Goal: Task Accomplishment & Management: Manage account settings

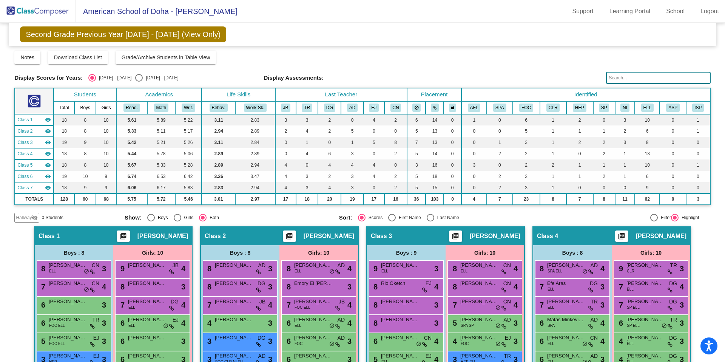
click at [34, 18] on img at bounding box center [38, 11] width 76 height 22
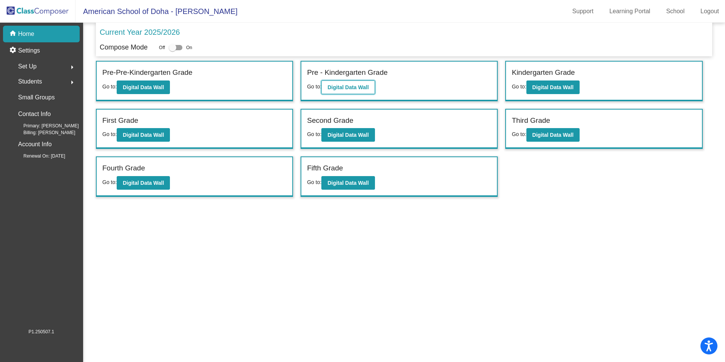
click at [353, 92] on button "Digital Data Wall" at bounding box center [347, 87] width 53 height 14
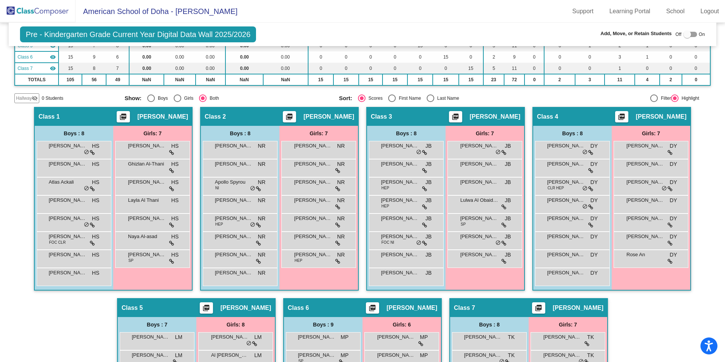
scroll to position [122, 0]
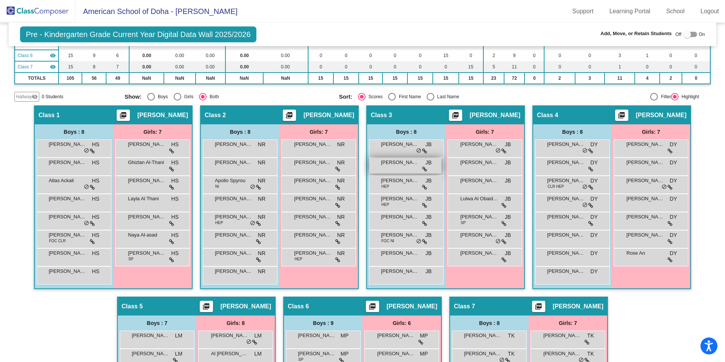
click at [405, 165] on span "[PERSON_NAME]" at bounding box center [400, 163] width 38 height 8
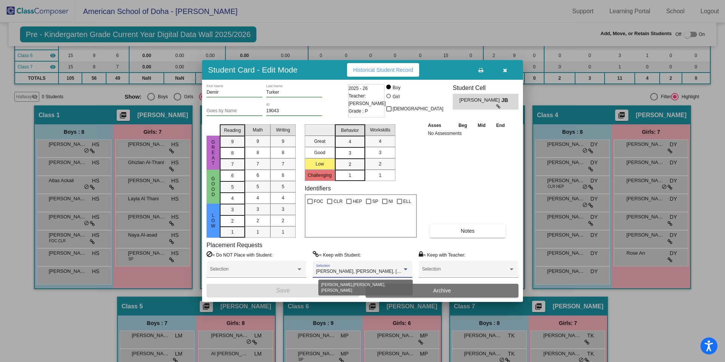
click at [405, 268] on div at bounding box center [406, 269] width 4 height 2
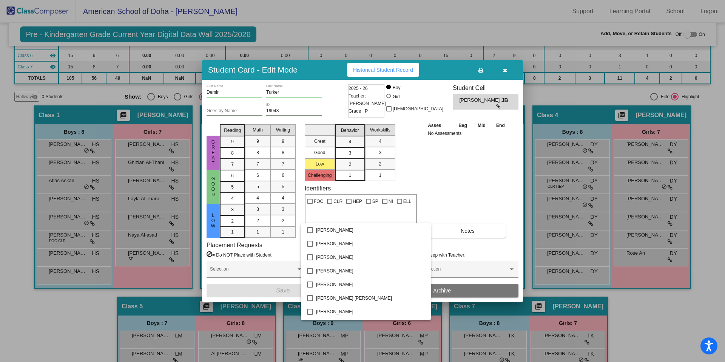
scroll to position [122, 0]
click at [447, 221] on div at bounding box center [362, 181] width 725 height 362
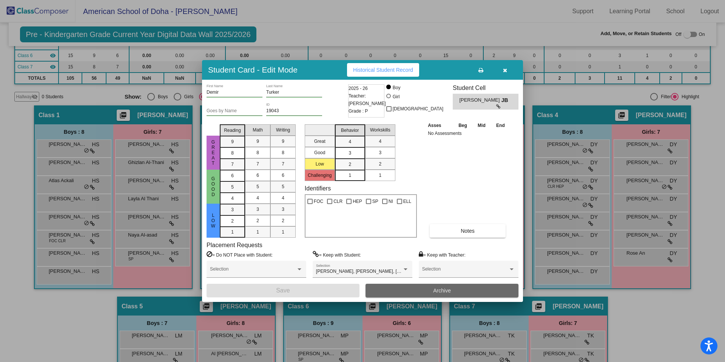
click at [461, 293] on button "Archive" at bounding box center [442, 291] width 153 height 14
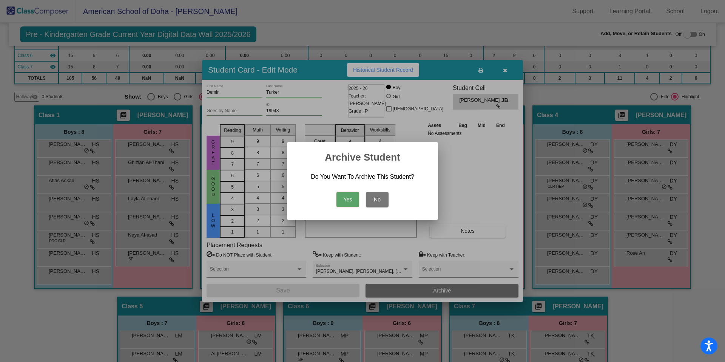
click at [342, 198] on button "Yes" at bounding box center [347, 199] width 23 height 15
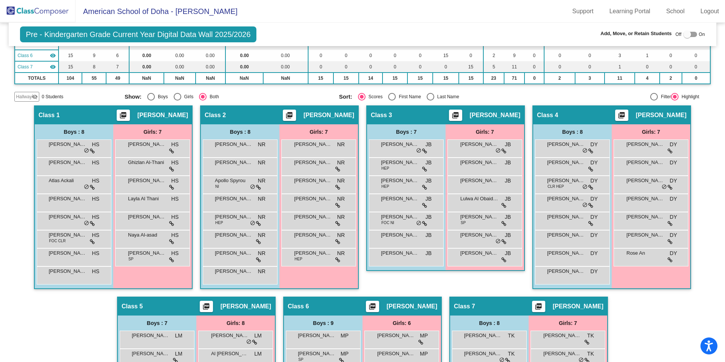
click at [28, 13] on img at bounding box center [38, 11] width 76 height 22
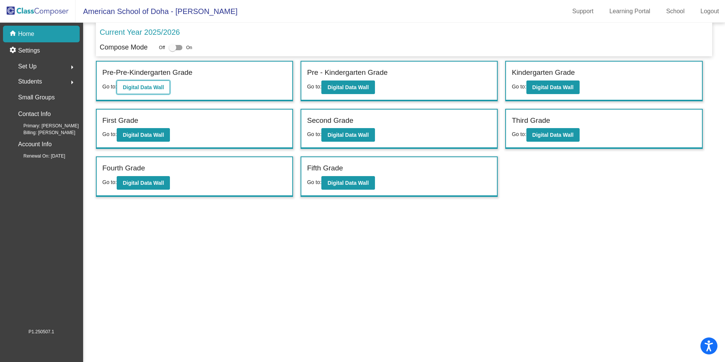
click at [165, 91] on button "Digital Data Wall" at bounding box center [143, 87] width 53 height 14
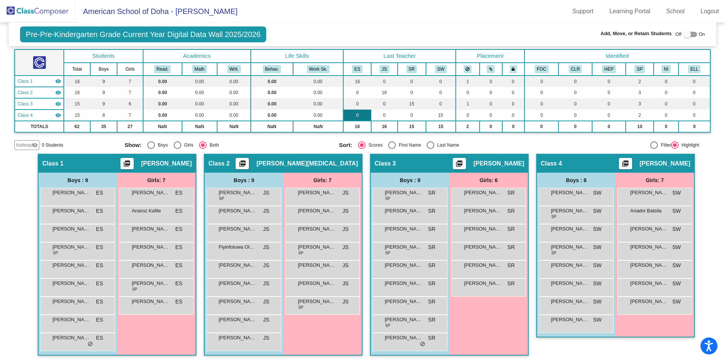
scroll to position [41, 0]
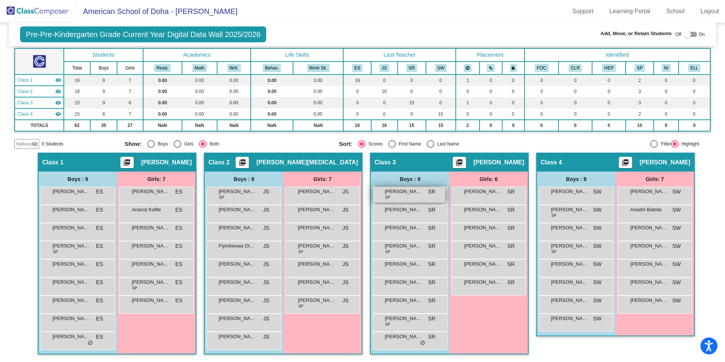
click at [398, 198] on div "[PERSON_NAME] Sun [PERSON_NAME] SR lock do_not_disturb_alt" at bounding box center [409, 194] width 72 height 15
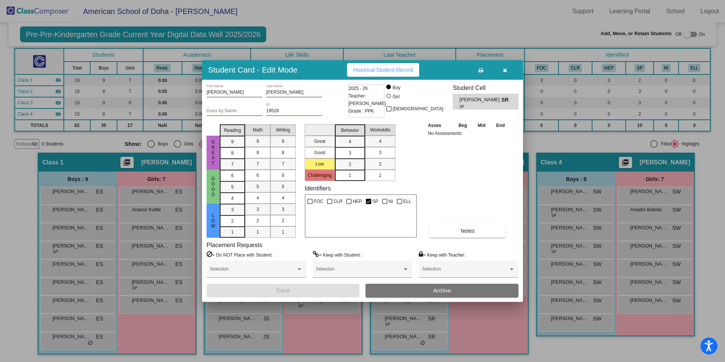
click at [506, 69] on icon "button" at bounding box center [505, 70] width 4 height 5
